Goal: Task Accomplishment & Management: Manage account settings

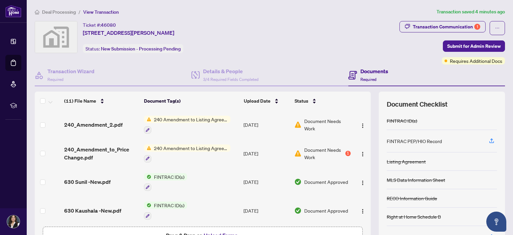
scroll to position [44, 0]
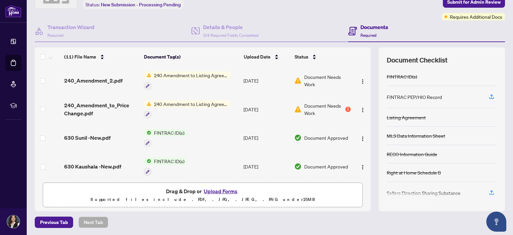
click at [310, 85] on span "Document Needs Work" at bounding box center [327, 80] width 46 height 15
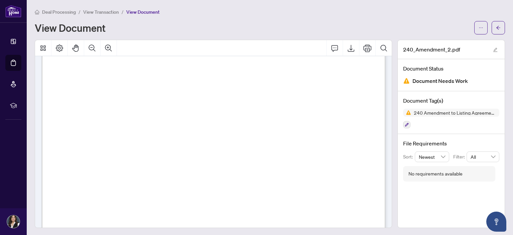
scroll to position [173, 0]
click at [89, 105] on span "a) ............................................................................…" at bounding box center [202, 106] width 244 height 6
click at [89, 103] on span "a) ............................................................................…" at bounding box center [202, 106] width 244 height 6
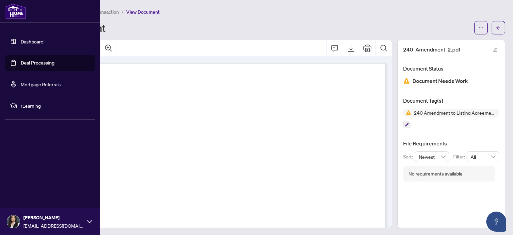
click at [24, 64] on link "Deal Processing" at bounding box center [38, 63] width 34 height 6
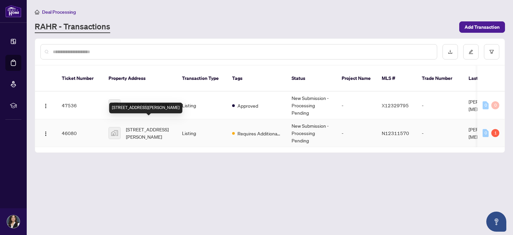
click at [143, 126] on span "[STREET_ADDRESS][PERSON_NAME]" at bounding box center [148, 133] width 45 height 15
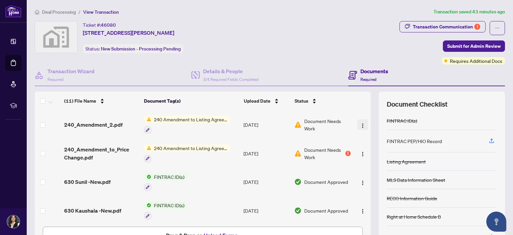
click at [365, 125] on img "button" at bounding box center [362, 125] width 5 height 5
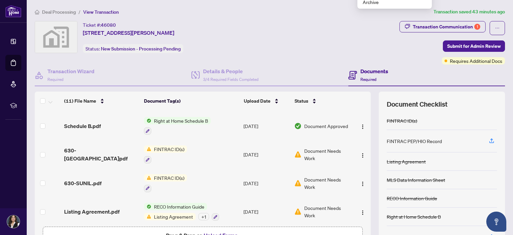
scroll to position [44, 0]
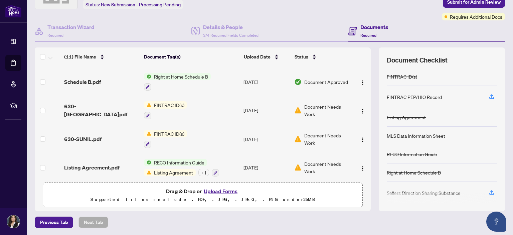
click at [224, 190] on button "Upload Forms" at bounding box center [221, 191] width 38 height 9
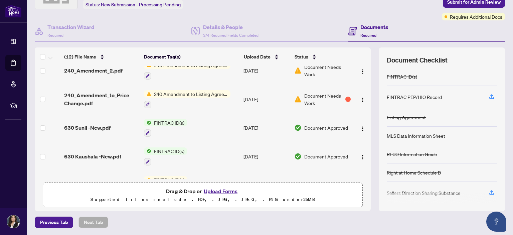
scroll to position [0, 0]
